Goal: Information Seeking & Learning: Learn about a topic

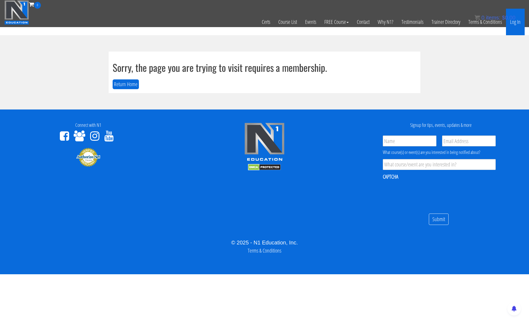
click at [517, 21] on link "Log In" at bounding box center [515, 22] width 19 height 27
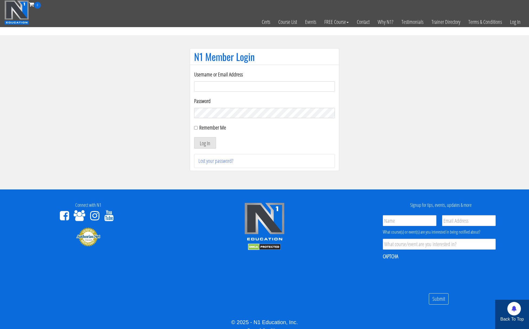
type input "kortney.riedy-2815"
click at [196, 129] on input "Remember Me" at bounding box center [196, 128] width 4 height 4
checkbox input "true"
click at [202, 142] on button "Log In" at bounding box center [205, 142] width 22 height 11
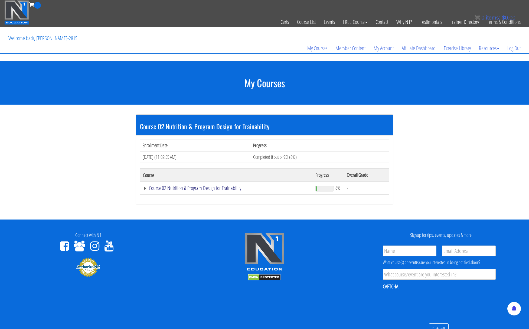
click at [194, 188] on link "Course 02 Nutrition & Program Design for Trainability" at bounding box center [226, 187] width 167 height 5
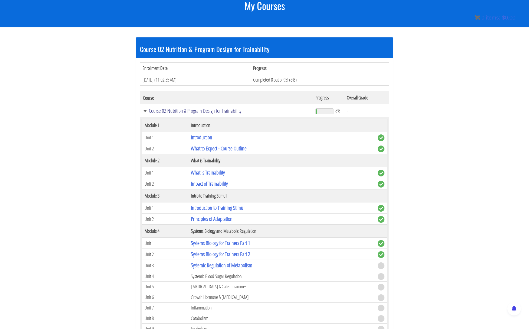
scroll to position [80, 0]
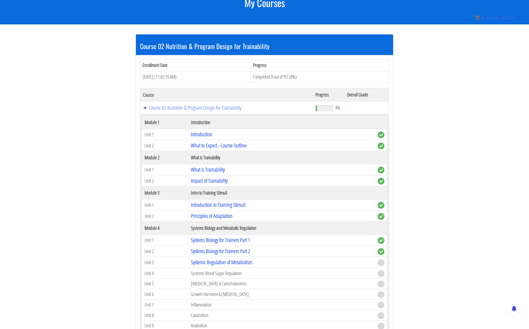
click at [252, 262] on td "Systemic Regulation of Metabolism" at bounding box center [281, 262] width 187 height 11
click at [242, 262] on link "Systemic Regulation of Metabolism" at bounding box center [221, 261] width 61 height 7
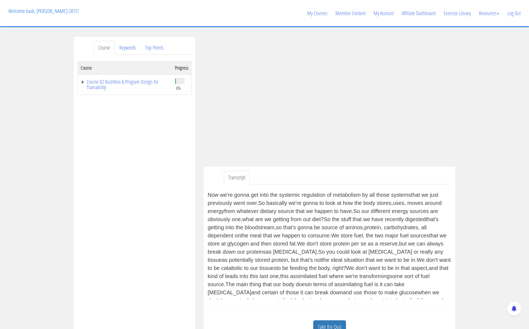
scroll to position [190, 0]
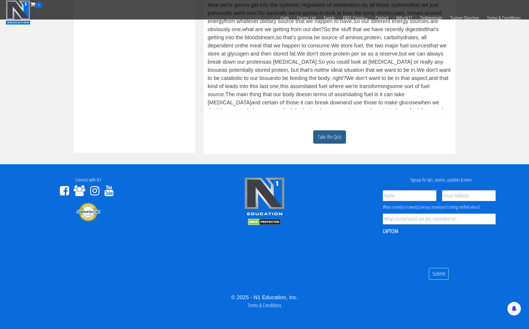
click at [337, 138] on link "Take the Quiz" at bounding box center [329, 136] width 33 height 13
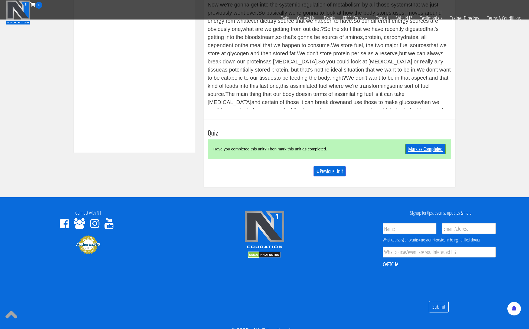
click at [427, 147] on link "Mark as Completed" at bounding box center [426, 149] width 40 height 10
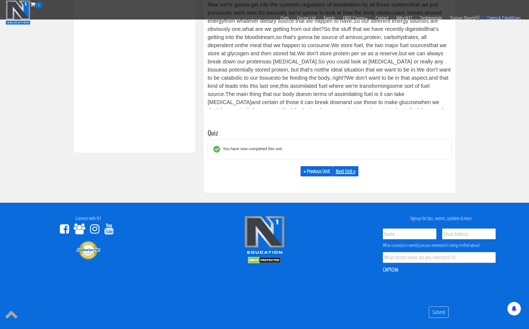
click at [344, 171] on link "Next Unit »" at bounding box center [346, 171] width 26 height 10
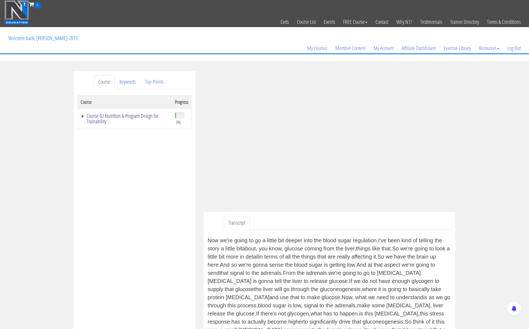
click at [83, 116] on link "Course 02 Nutrition & Program Design for Trainability" at bounding box center [125, 118] width 89 height 11
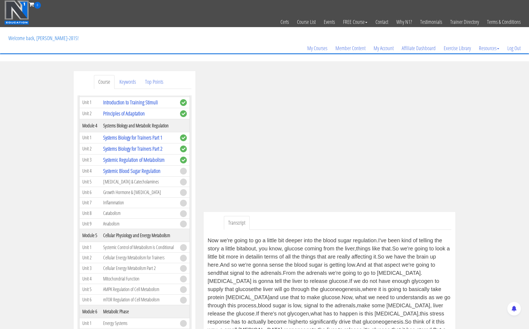
scroll to position [122, 0]
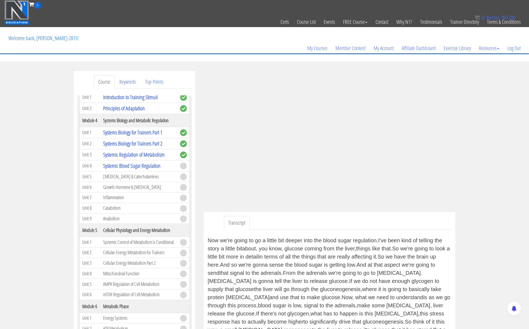
click at [153, 176] on td "[MEDICAL_DATA] & Catecholamines" at bounding box center [139, 176] width 77 height 11
click at [130, 177] on td "[MEDICAL_DATA] & Catecholamines" at bounding box center [139, 176] width 77 height 11
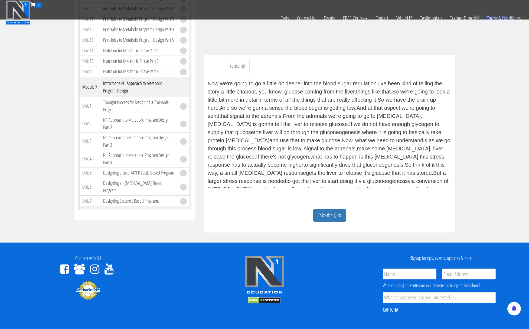
scroll to position [0, 0]
